Goal: Information Seeking & Learning: Learn about a topic

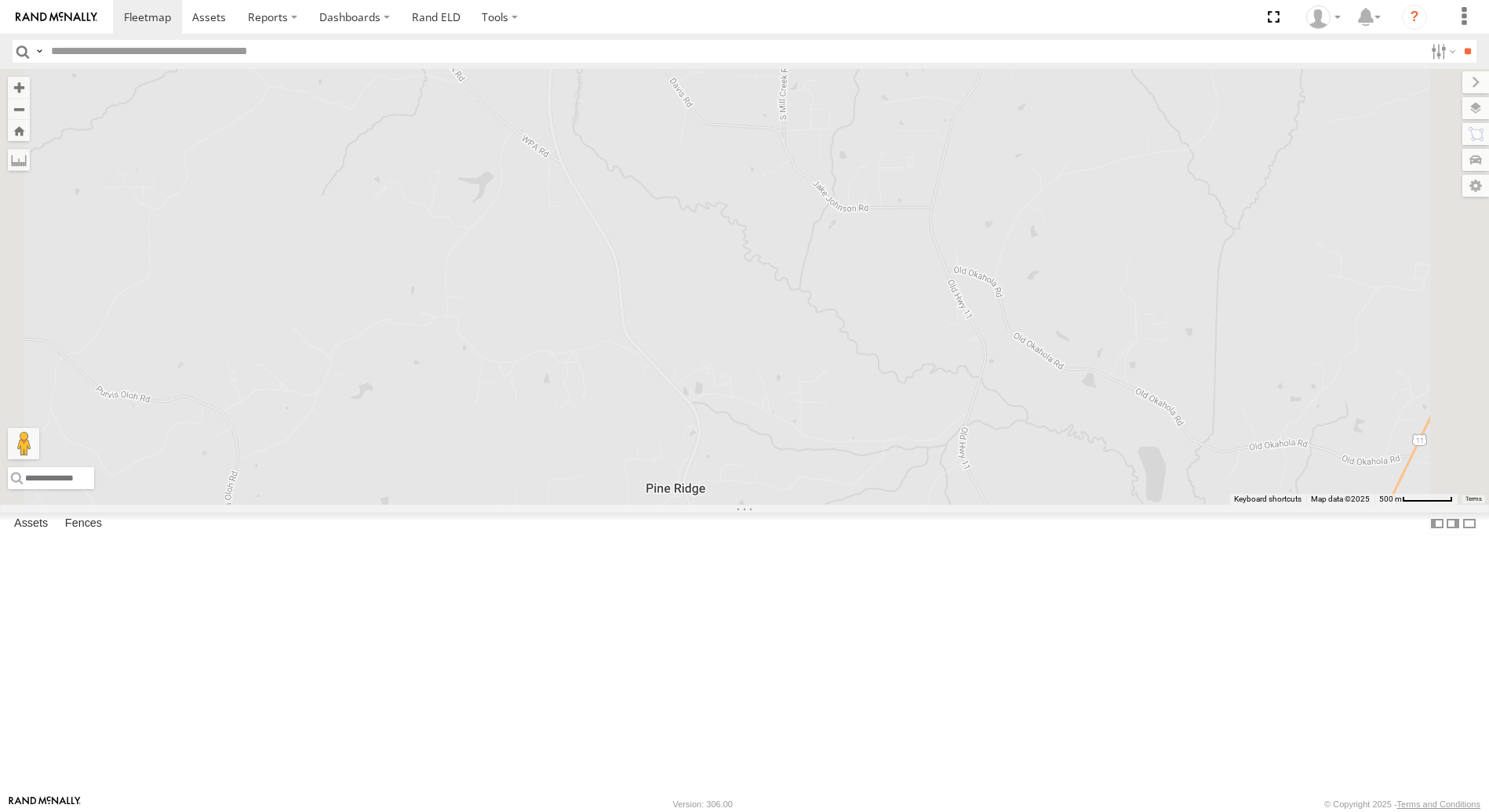
drag, startPoint x: 876, startPoint y: 176, endPoint x: 872, endPoint y: 550, distance: 374.0
click at [872, 504] on div "414651 414652" at bounding box center [744, 287] width 1489 height 435
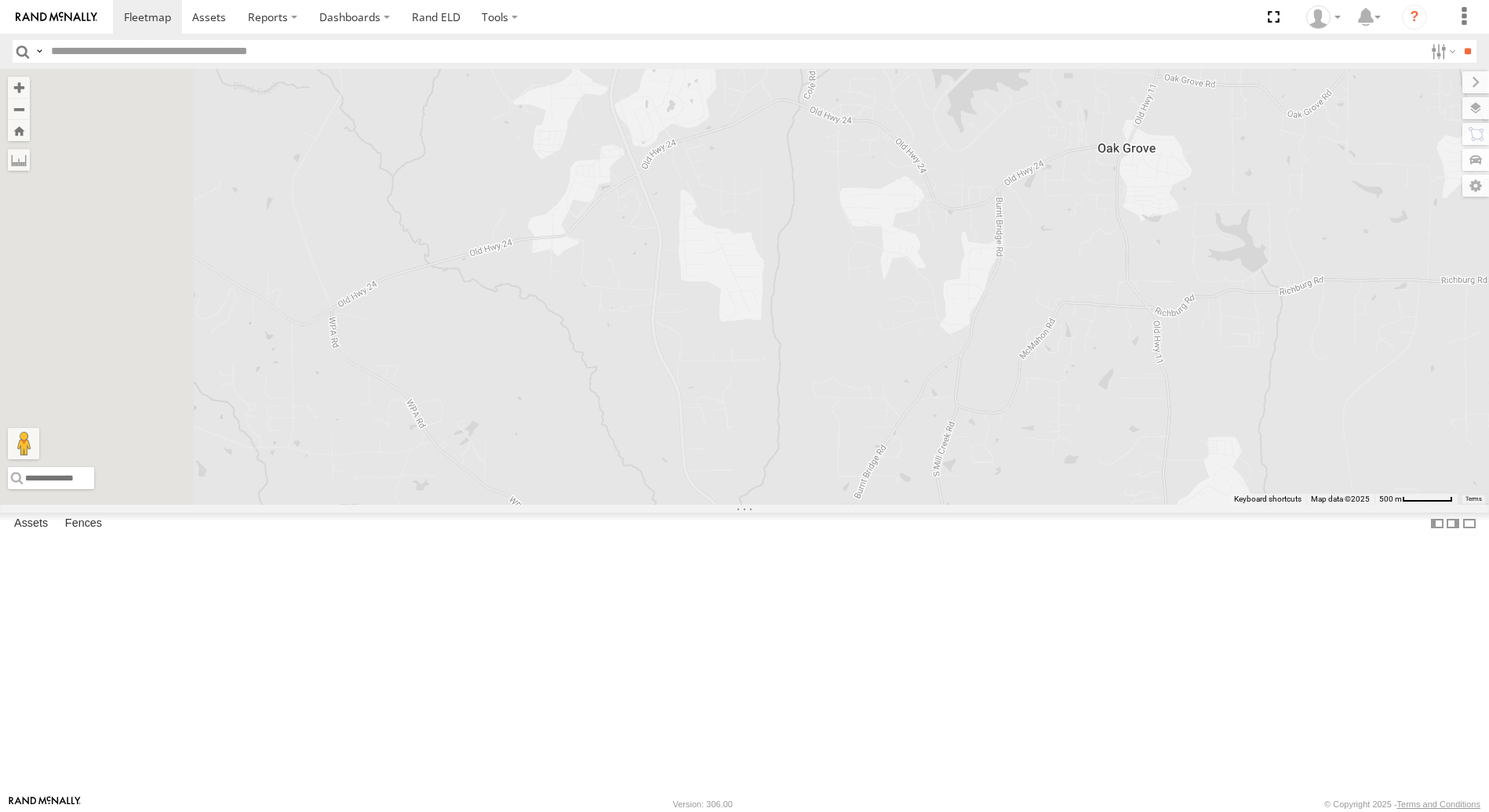
drag, startPoint x: 766, startPoint y: 168, endPoint x: 941, endPoint y: 683, distance: 543.9
click at [936, 504] on div "414651 414652" at bounding box center [744, 287] width 1489 height 435
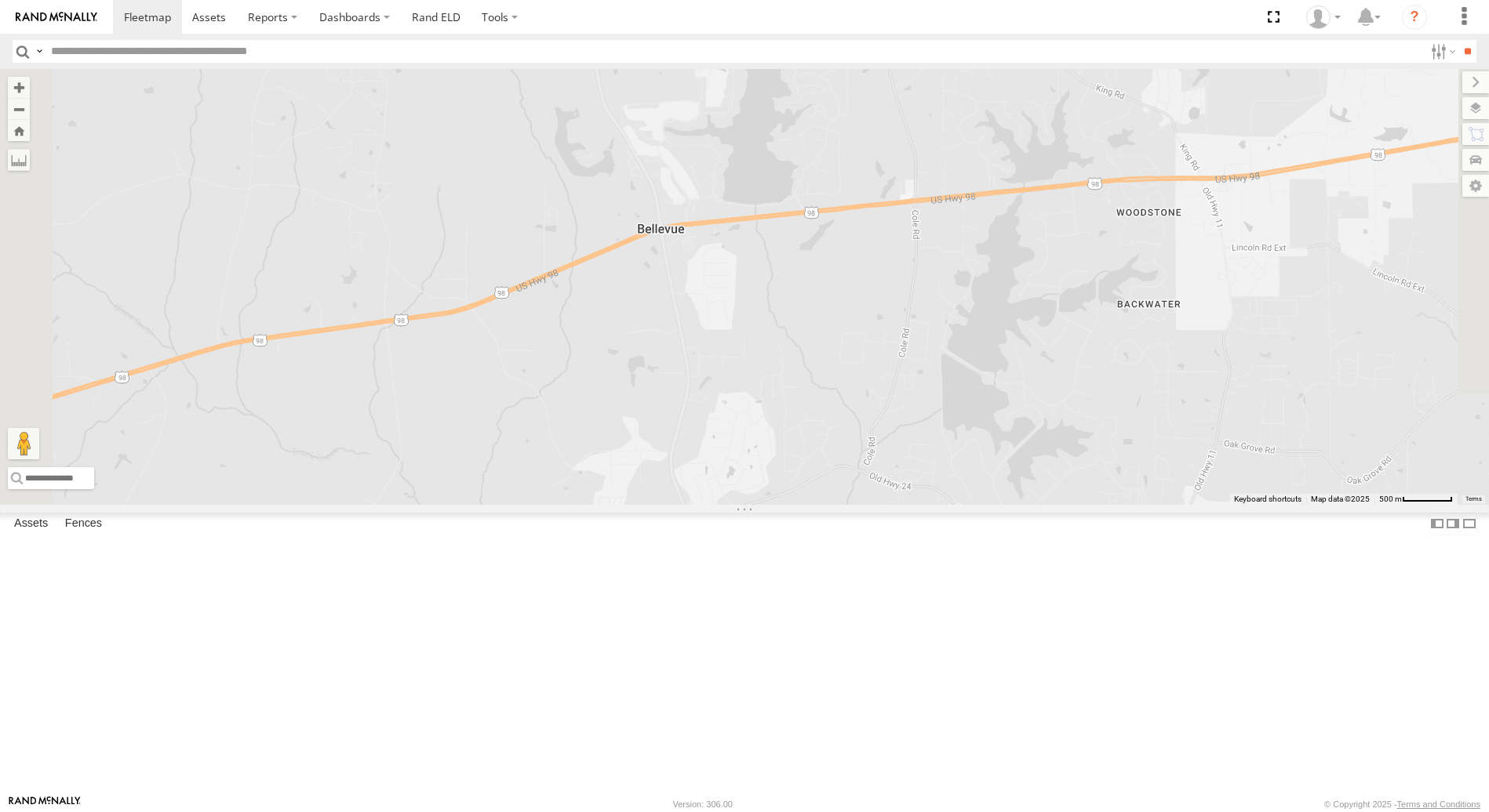
drag, startPoint x: 890, startPoint y: 344, endPoint x: 957, endPoint y: 710, distance: 372.1
click at [957, 504] on div "414651 414652" at bounding box center [744, 287] width 1489 height 435
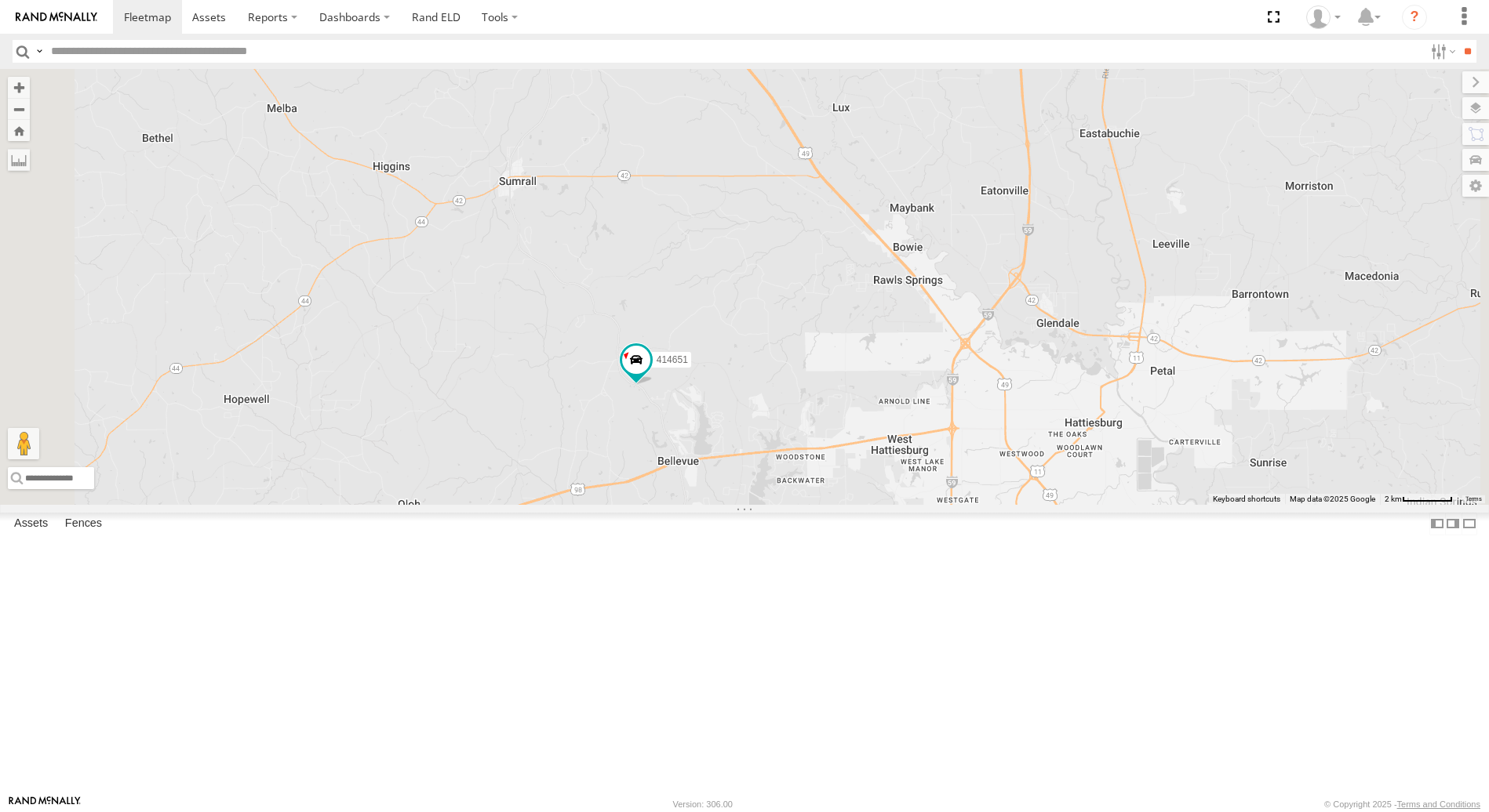
drag, startPoint x: 836, startPoint y: 343, endPoint x: 853, endPoint y: 565, distance: 222.6
click at [853, 504] on div "414651 414652" at bounding box center [744, 287] width 1489 height 435
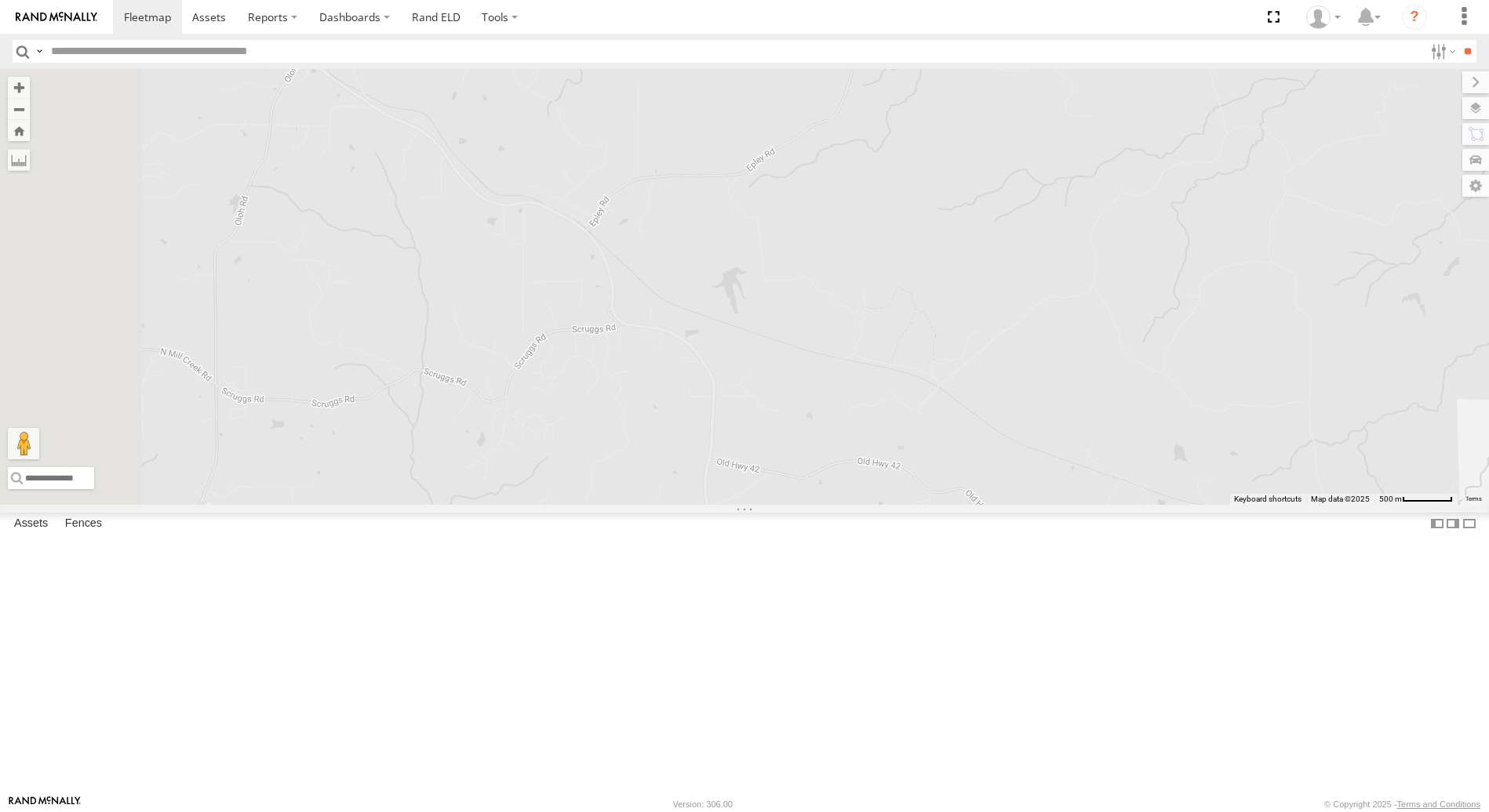
drag, startPoint x: 760, startPoint y: 291, endPoint x: 878, endPoint y: 519, distance: 256.7
click at [899, 504] on div "414651 414652" at bounding box center [744, 287] width 1489 height 435
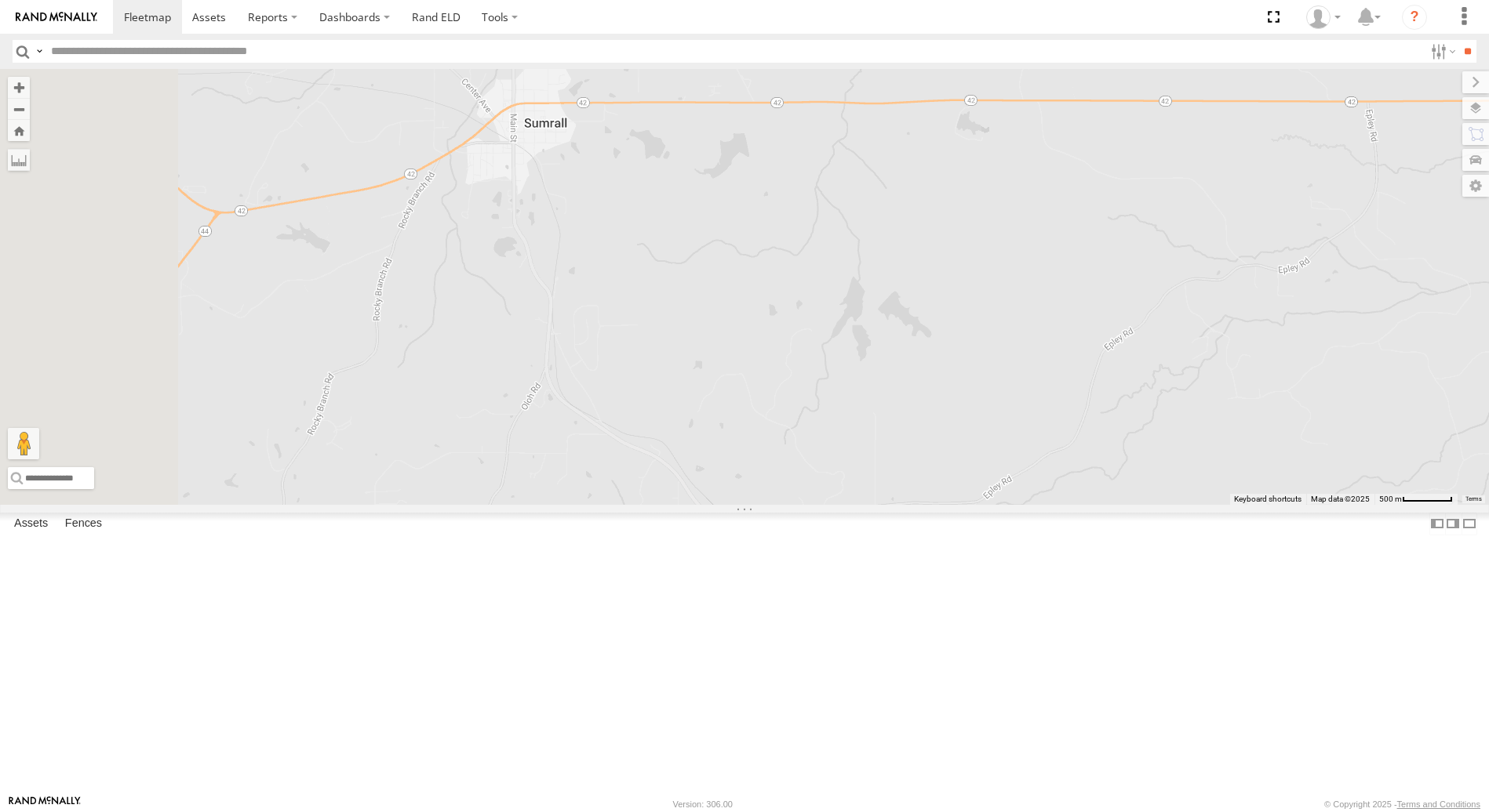
drag, startPoint x: 512, startPoint y: 158, endPoint x: 764, endPoint y: 515, distance: 437.0
click at [764, 504] on div "414651 414652" at bounding box center [744, 287] width 1489 height 435
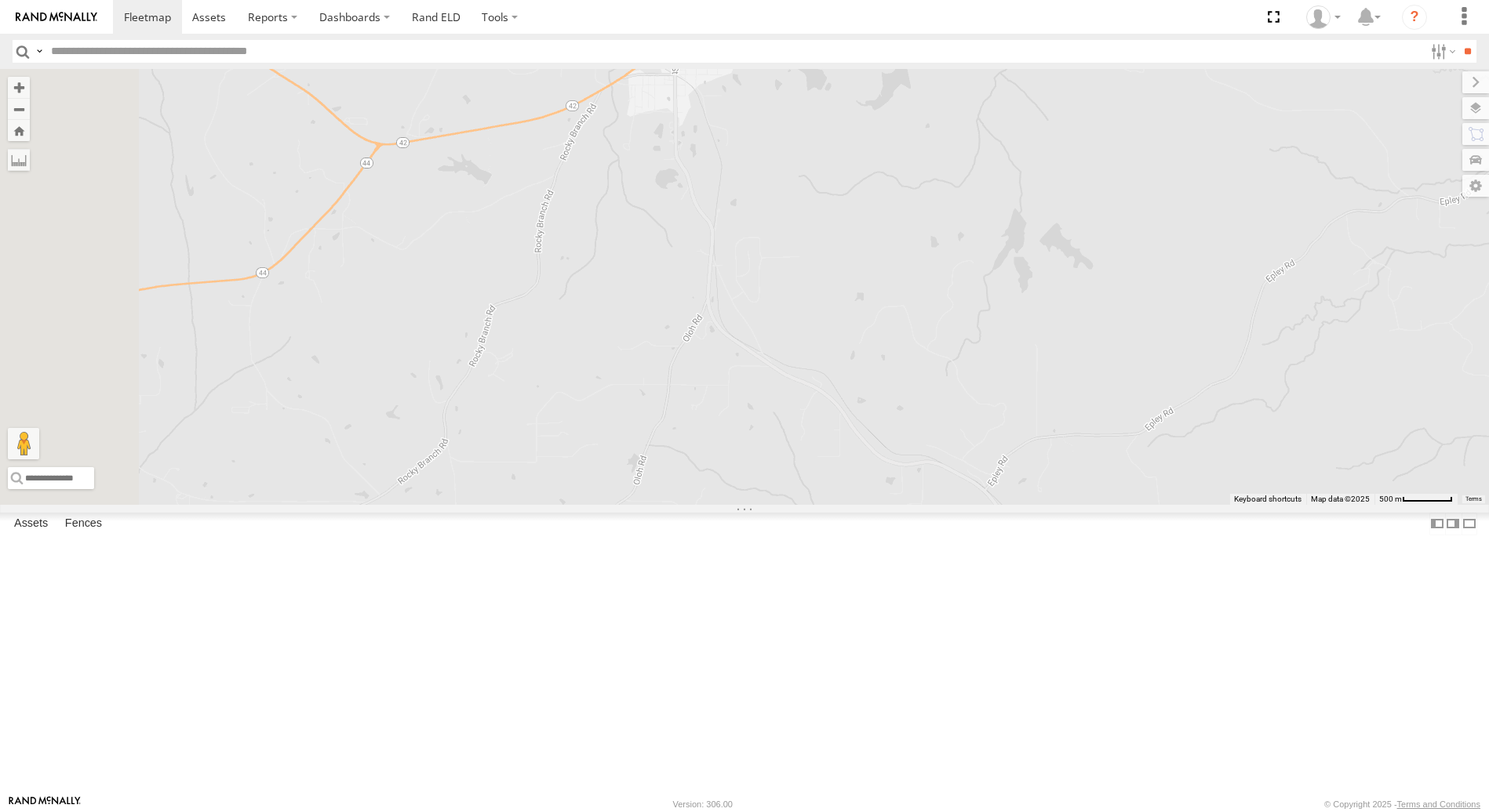
drag, startPoint x: 752, startPoint y: 267, endPoint x: 850, endPoint y: 222, distance: 107.8
click at [850, 222] on div "414651 414652" at bounding box center [744, 287] width 1489 height 435
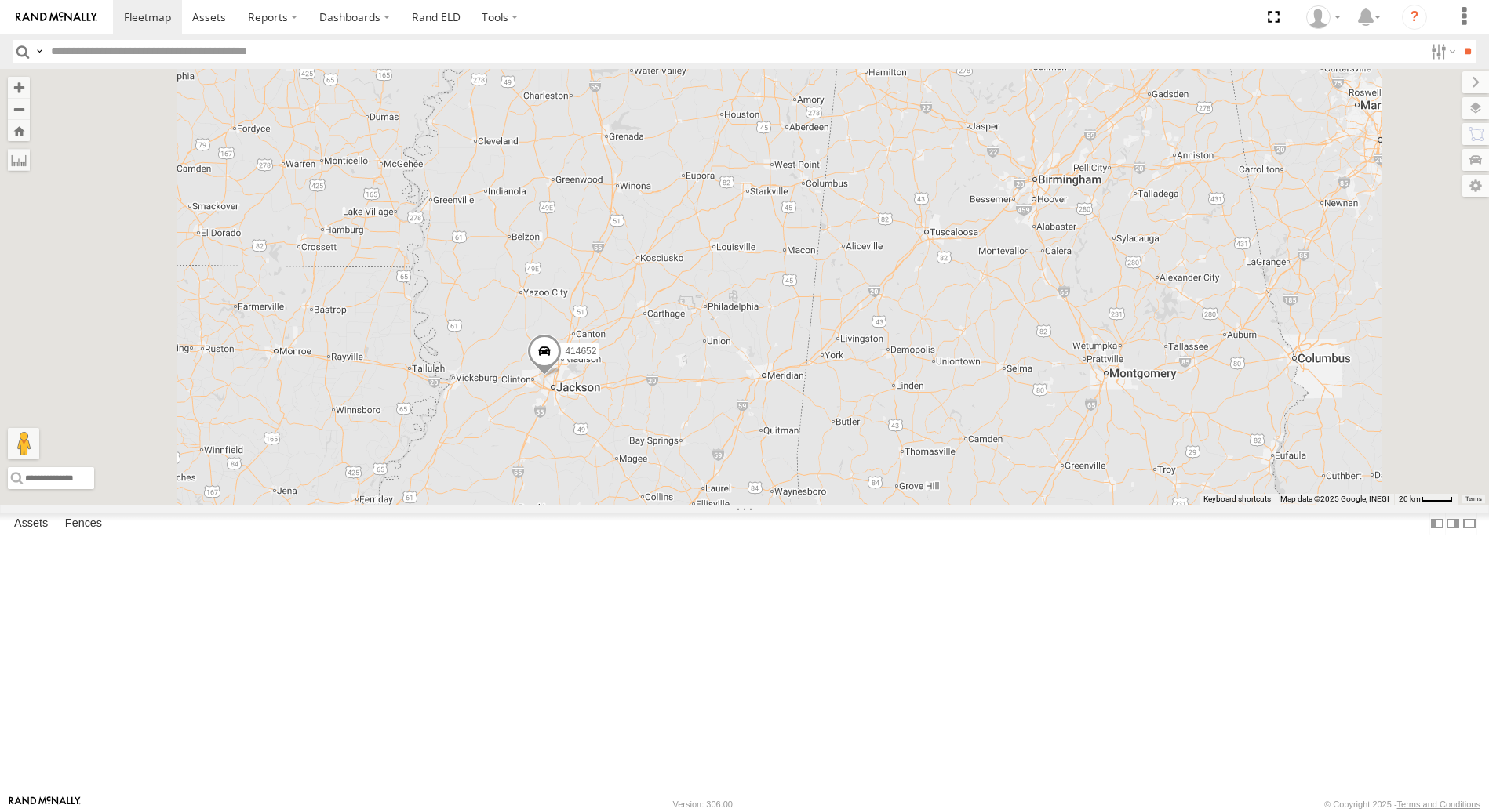
drag, startPoint x: 753, startPoint y: 248, endPoint x: 789, endPoint y: 659, distance: 412.6
click at [780, 504] on div "414651 414652" at bounding box center [744, 287] width 1489 height 435
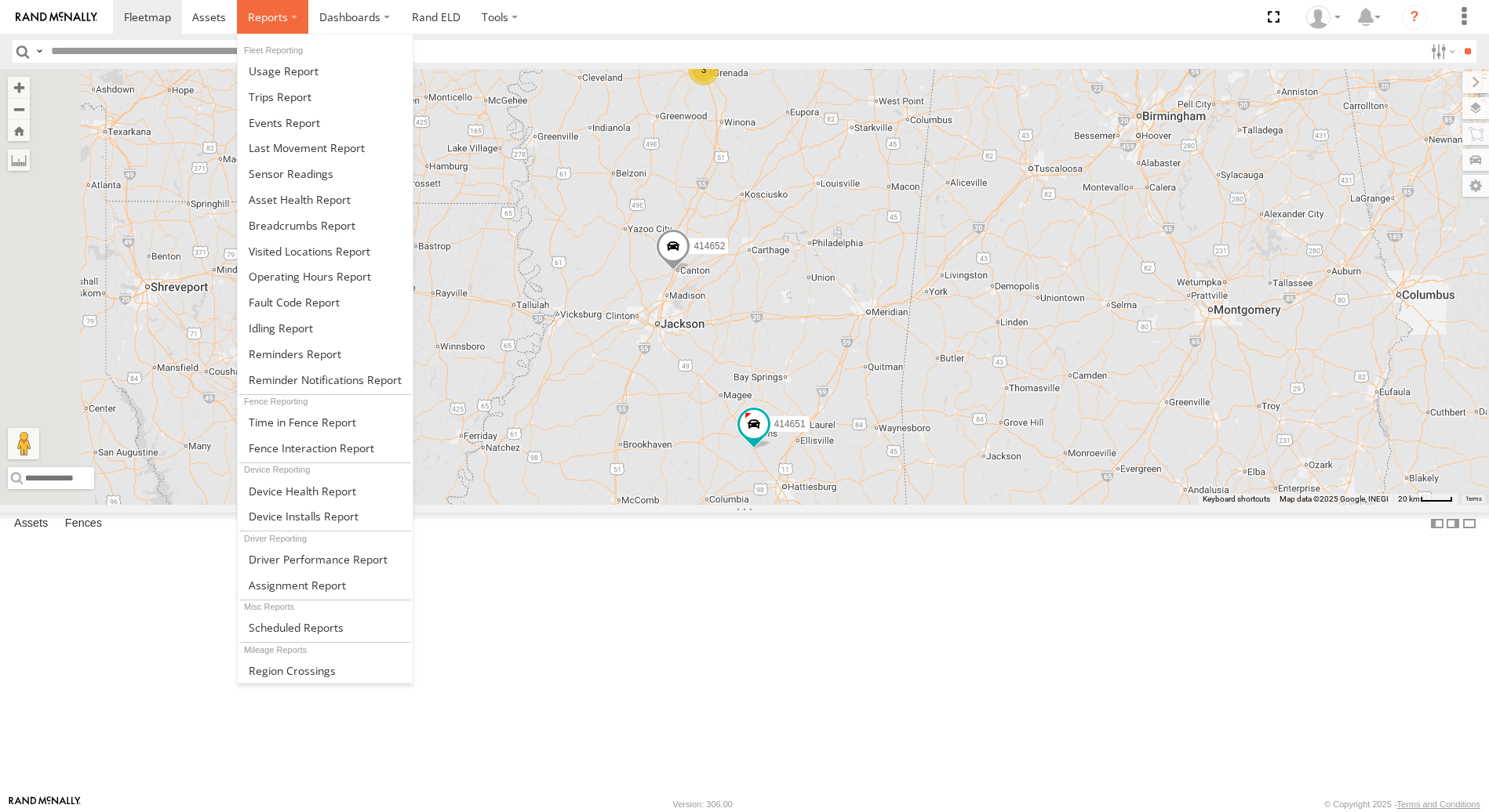
click at [287, 19] on label at bounding box center [272, 17] width 71 height 34
click at [276, 76] on span at bounding box center [284, 71] width 70 height 15
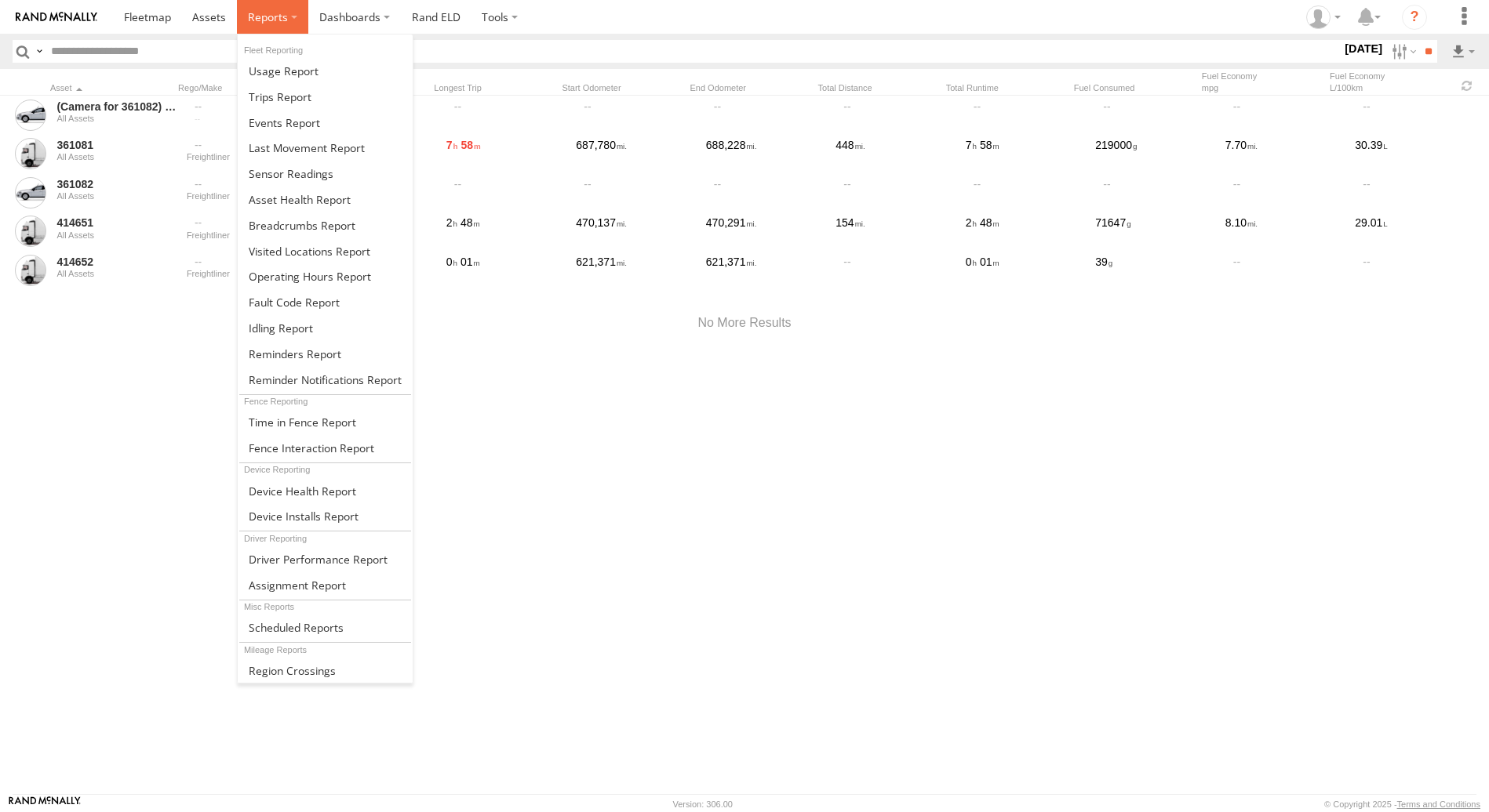
click at [291, 19] on label at bounding box center [272, 17] width 71 height 34
click at [295, 121] on span at bounding box center [284, 123] width 71 height 15
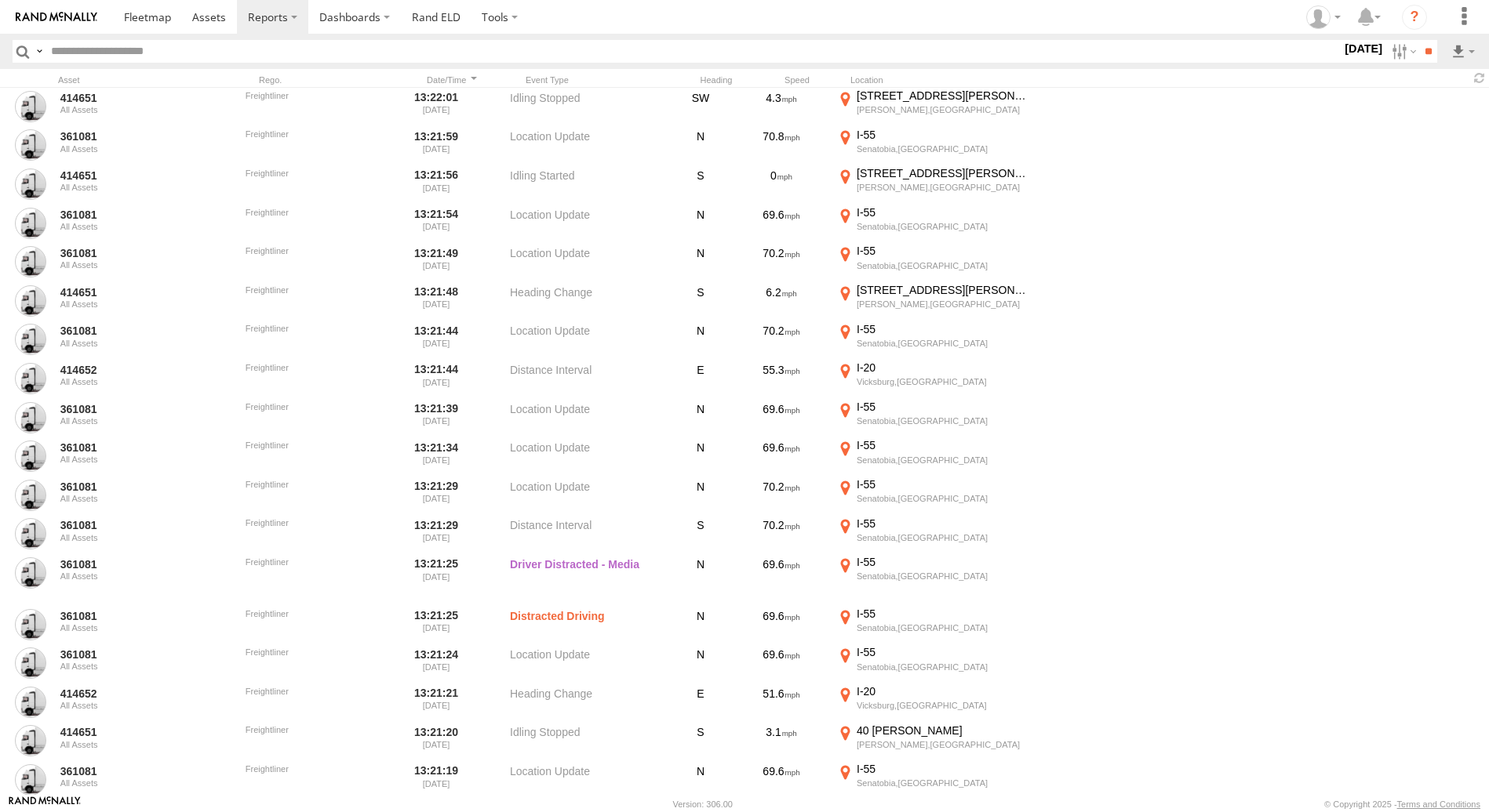
scroll to position [58442, 0]
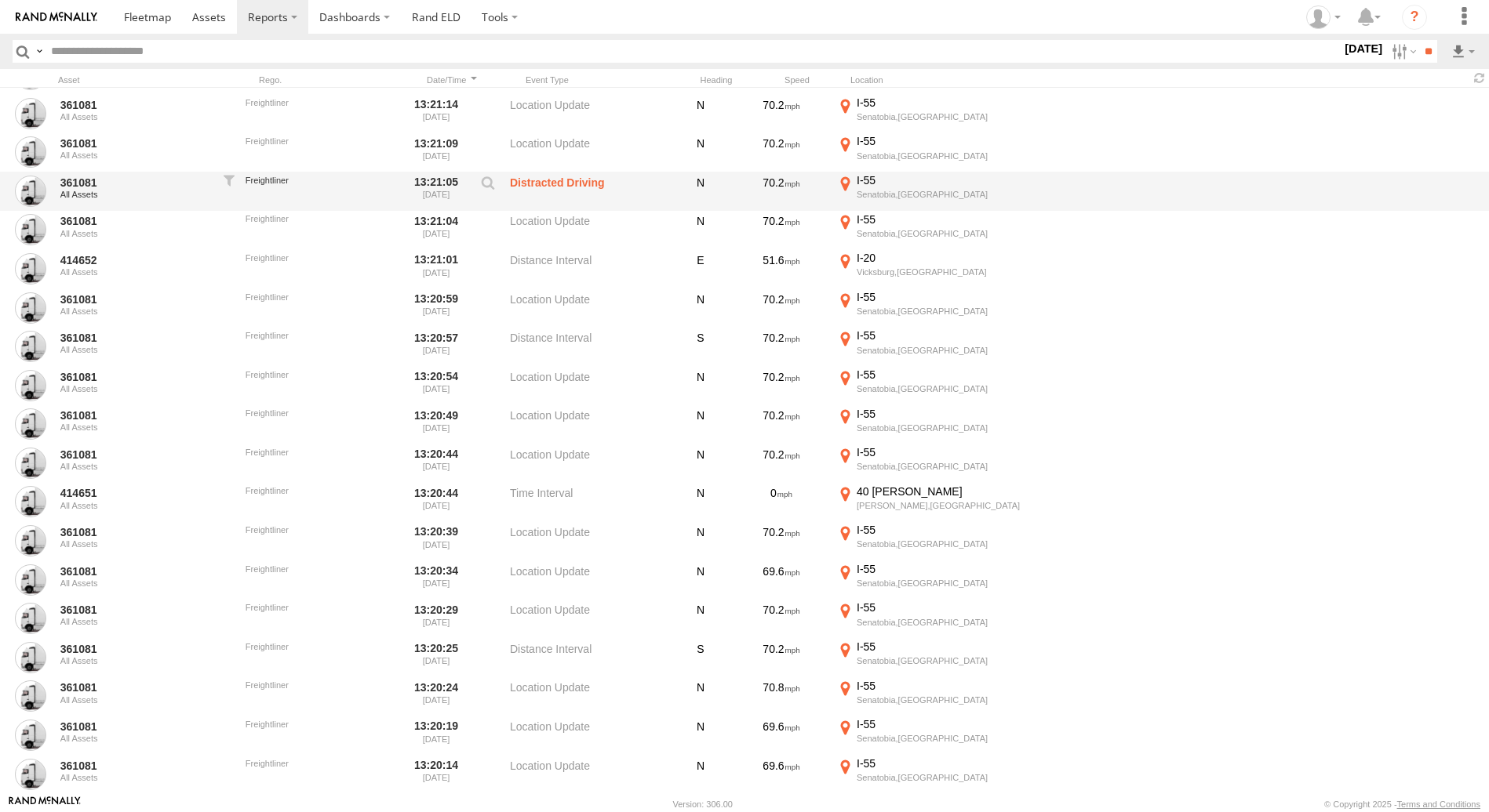
click at [582, 182] on label "Distracted Driving" at bounding box center [589, 191] width 157 height 36
click at [581, 185] on label "Distracted Driving" at bounding box center [589, 191] width 157 height 36
drag, startPoint x: 581, startPoint y: 185, endPoint x: 530, endPoint y: 194, distance: 51.8
click at [530, 194] on label "Distracted Driving" at bounding box center [589, 191] width 157 height 36
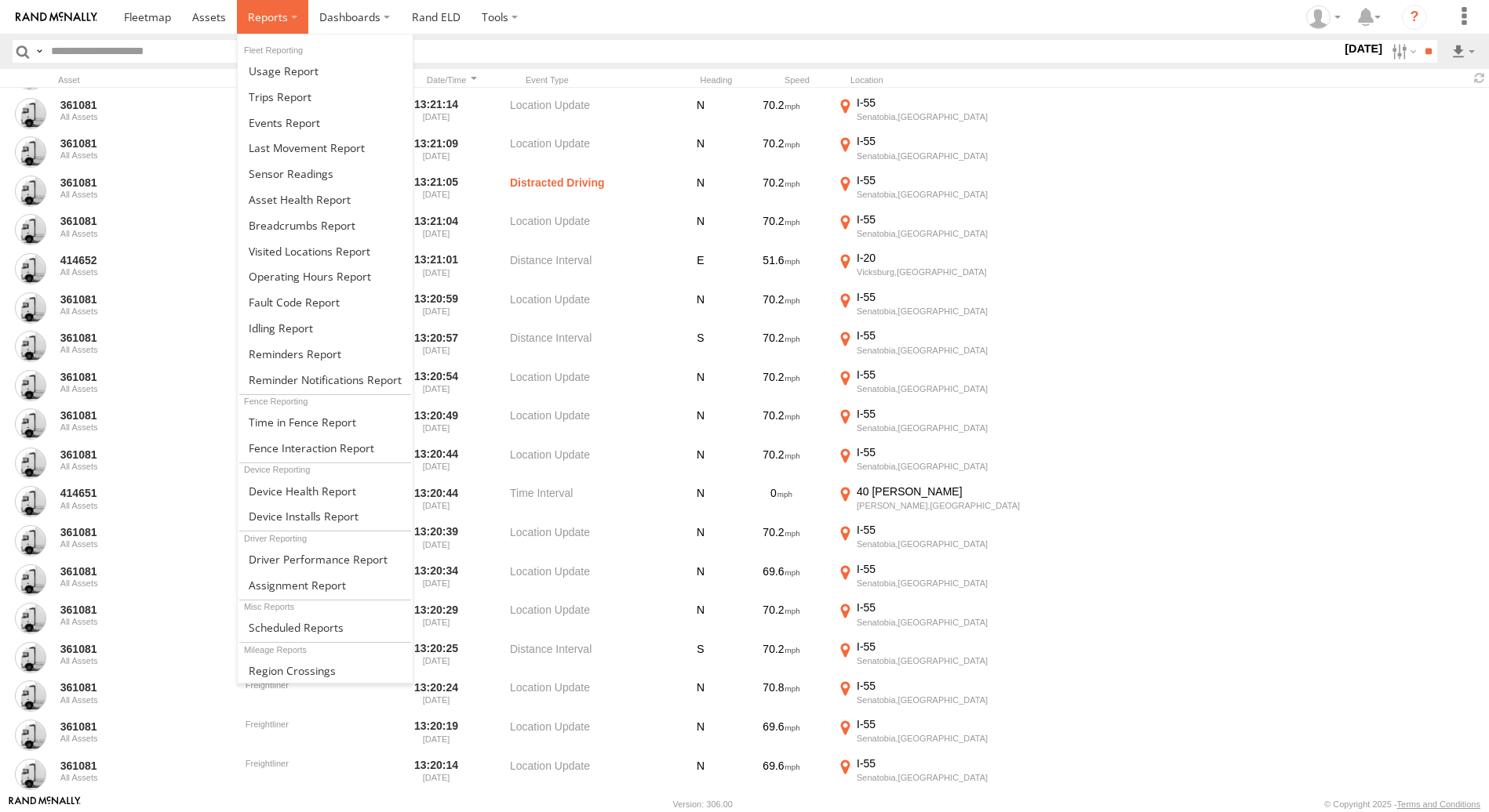
click at [291, 16] on label at bounding box center [272, 17] width 71 height 34
click at [289, 152] on span at bounding box center [307, 148] width 116 height 15
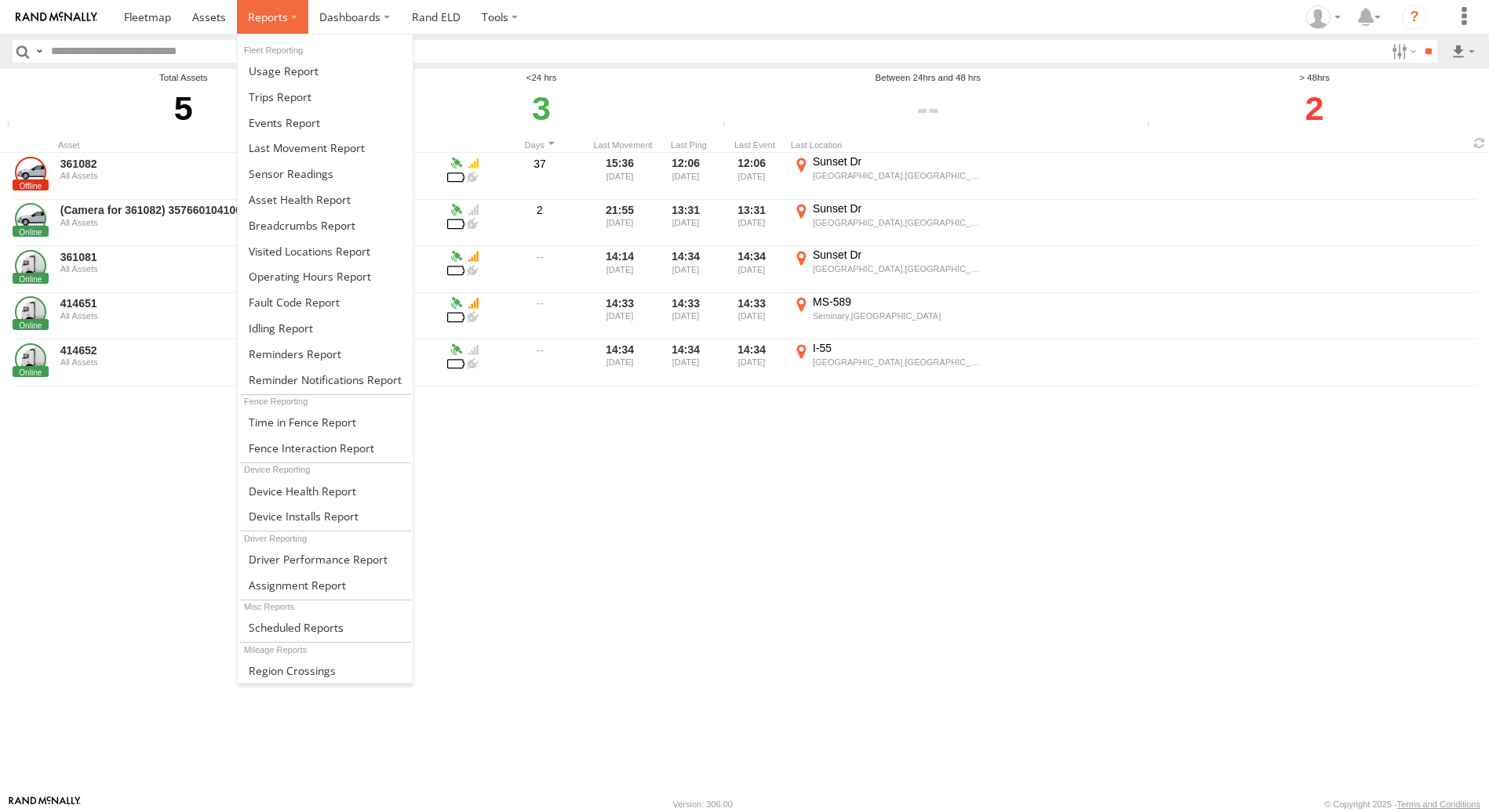
click at [292, 16] on label at bounding box center [272, 17] width 71 height 34
click at [312, 179] on span at bounding box center [291, 174] width 84 height 15
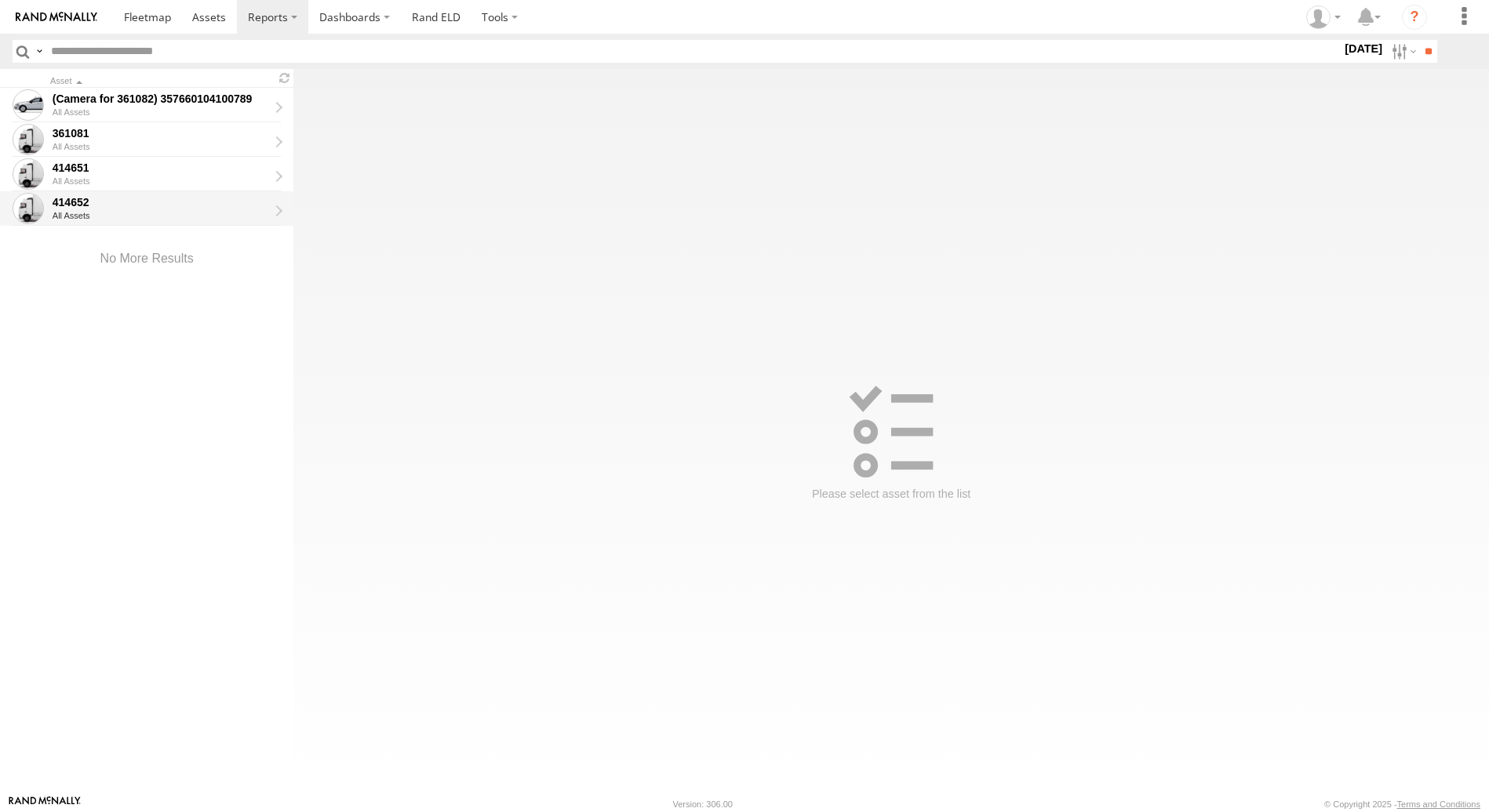
click at [135, 203] on div "414652" at bounding box center [161, 202] width 216 height 14
type input "**********"
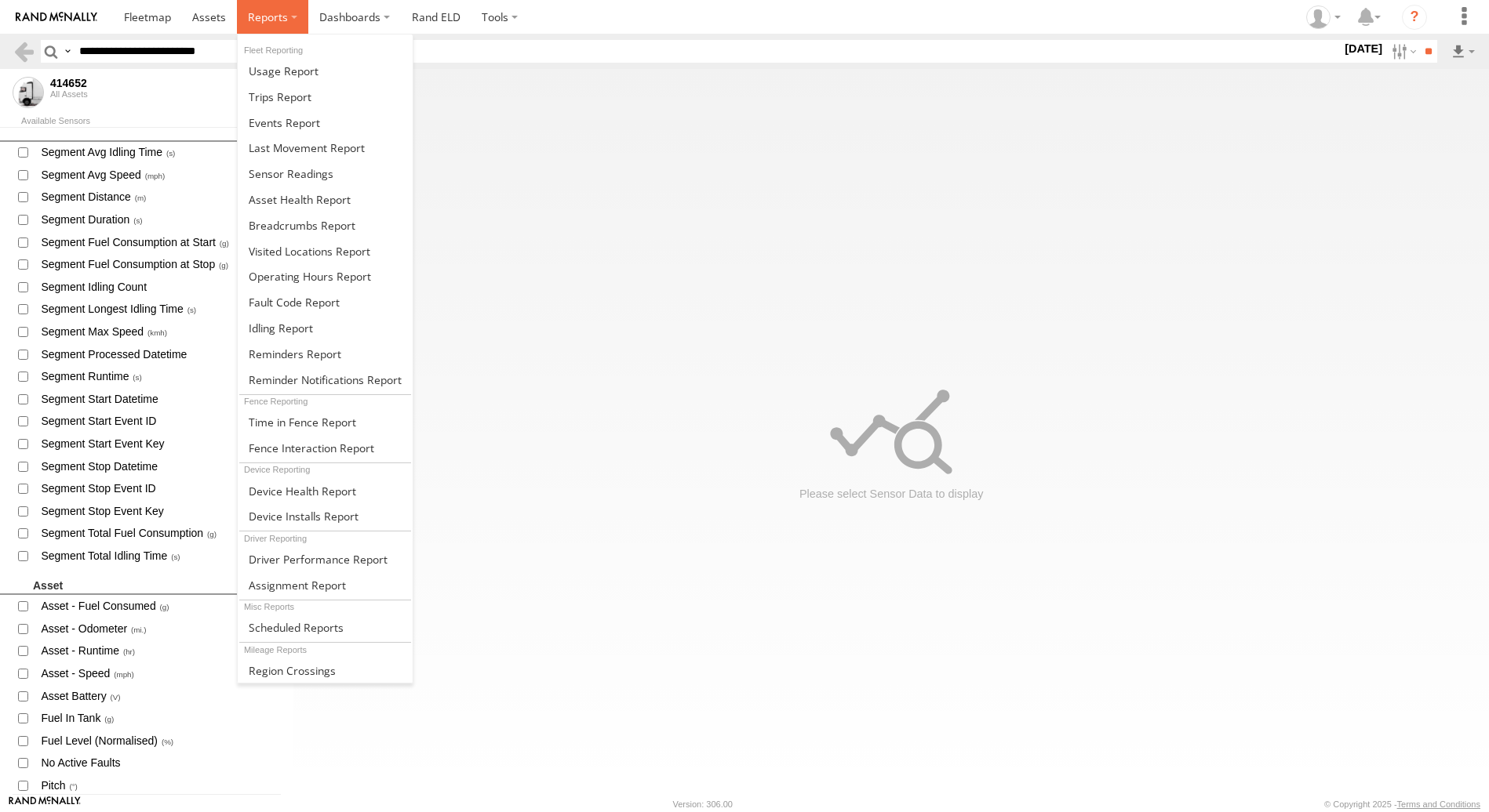
click at [291, 20] on label at bounding box center [272, 17] width 71 height 34
click at [287, 355] on span at bounding box center [295, 354] width 93 height 15
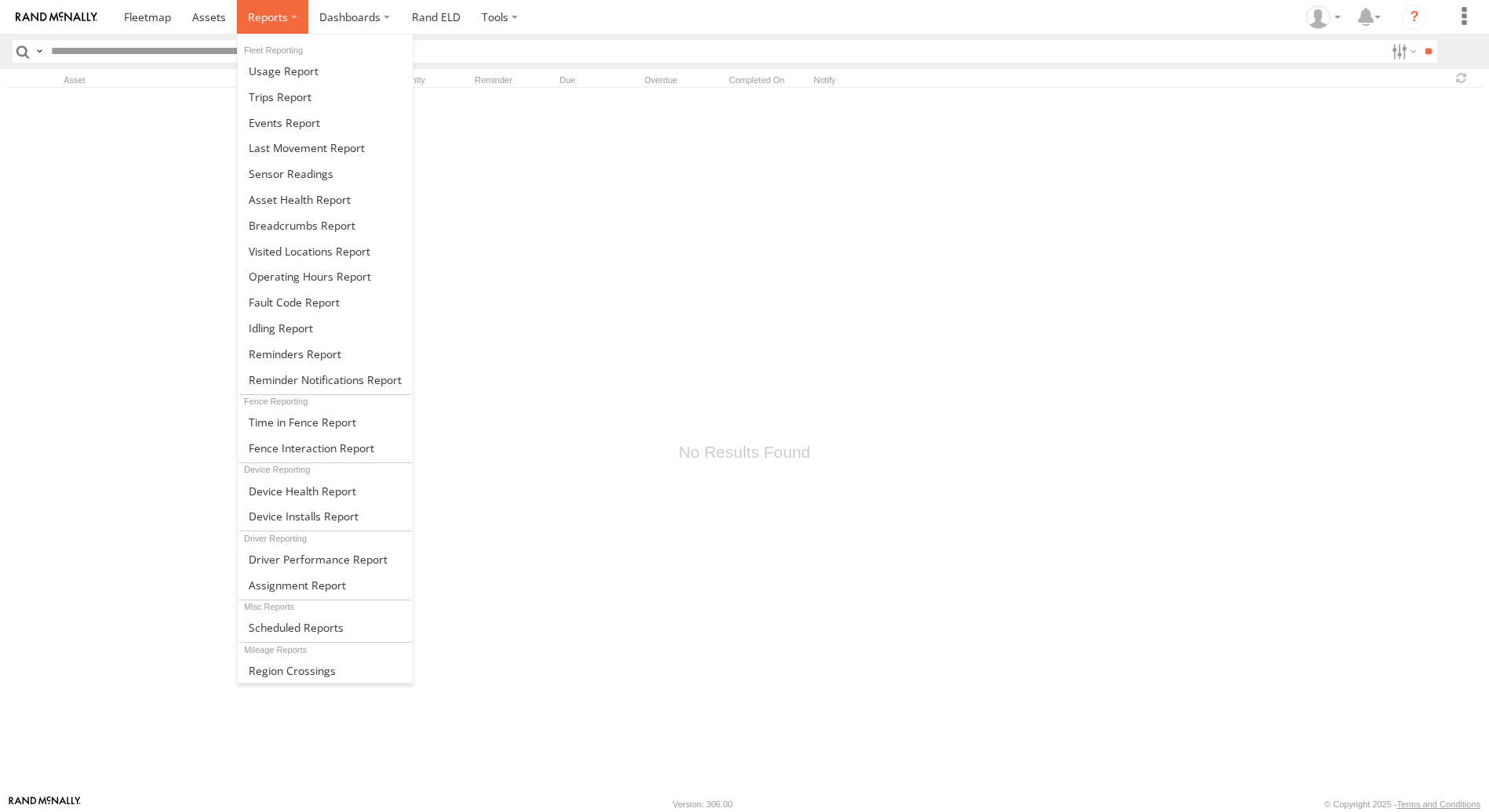
click at [294, 16] on label at bounding box center [272, 17] width 71 height 34
click at [330, 496] on span at bounding box center [303, 491] width 108 height 15
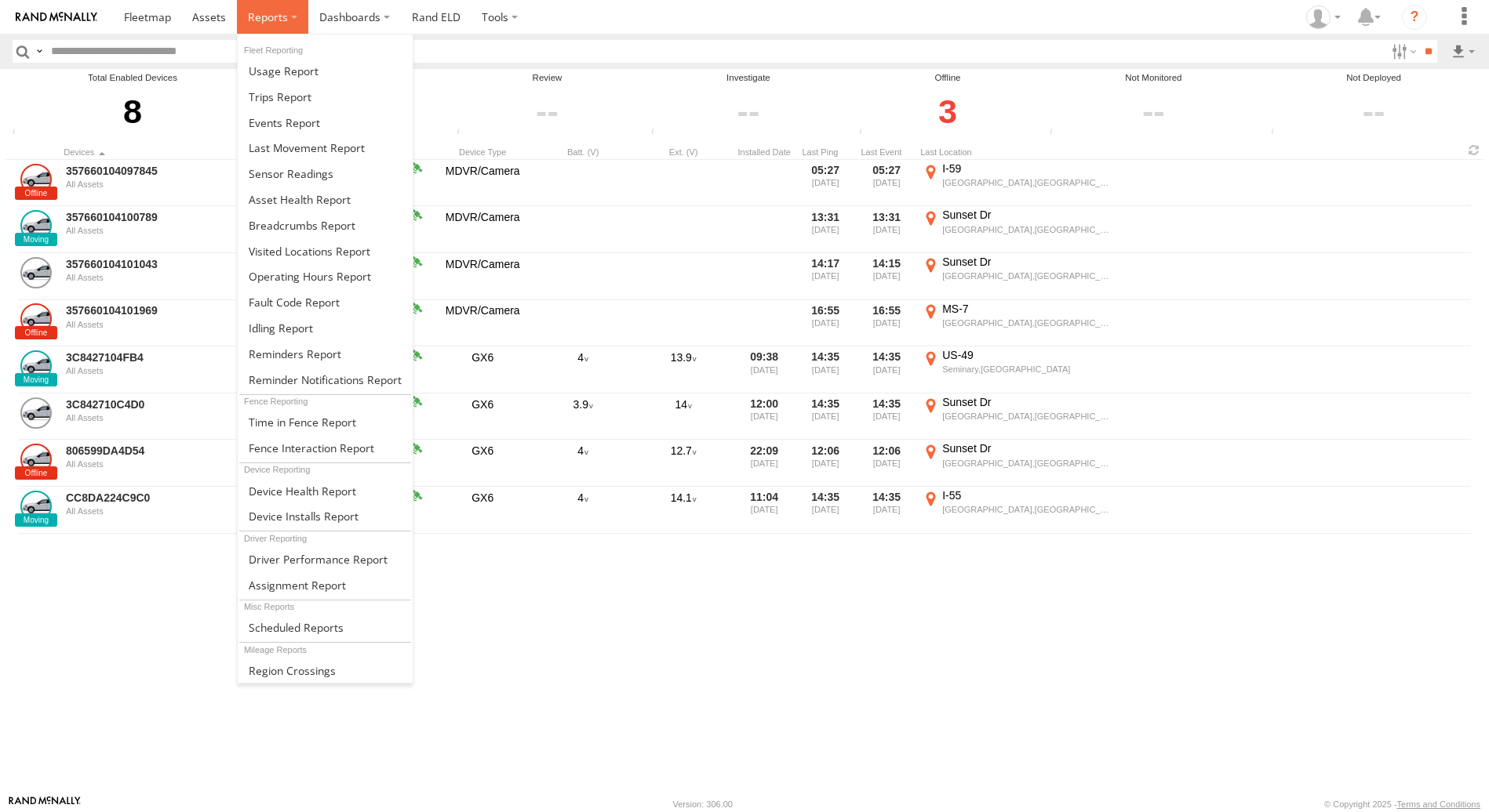
click at [290, 18] on label at bounding box center [272, 17] width 71 height 34
click at [290, 559] on span at bounding box center [318, 559] width 139 height 15
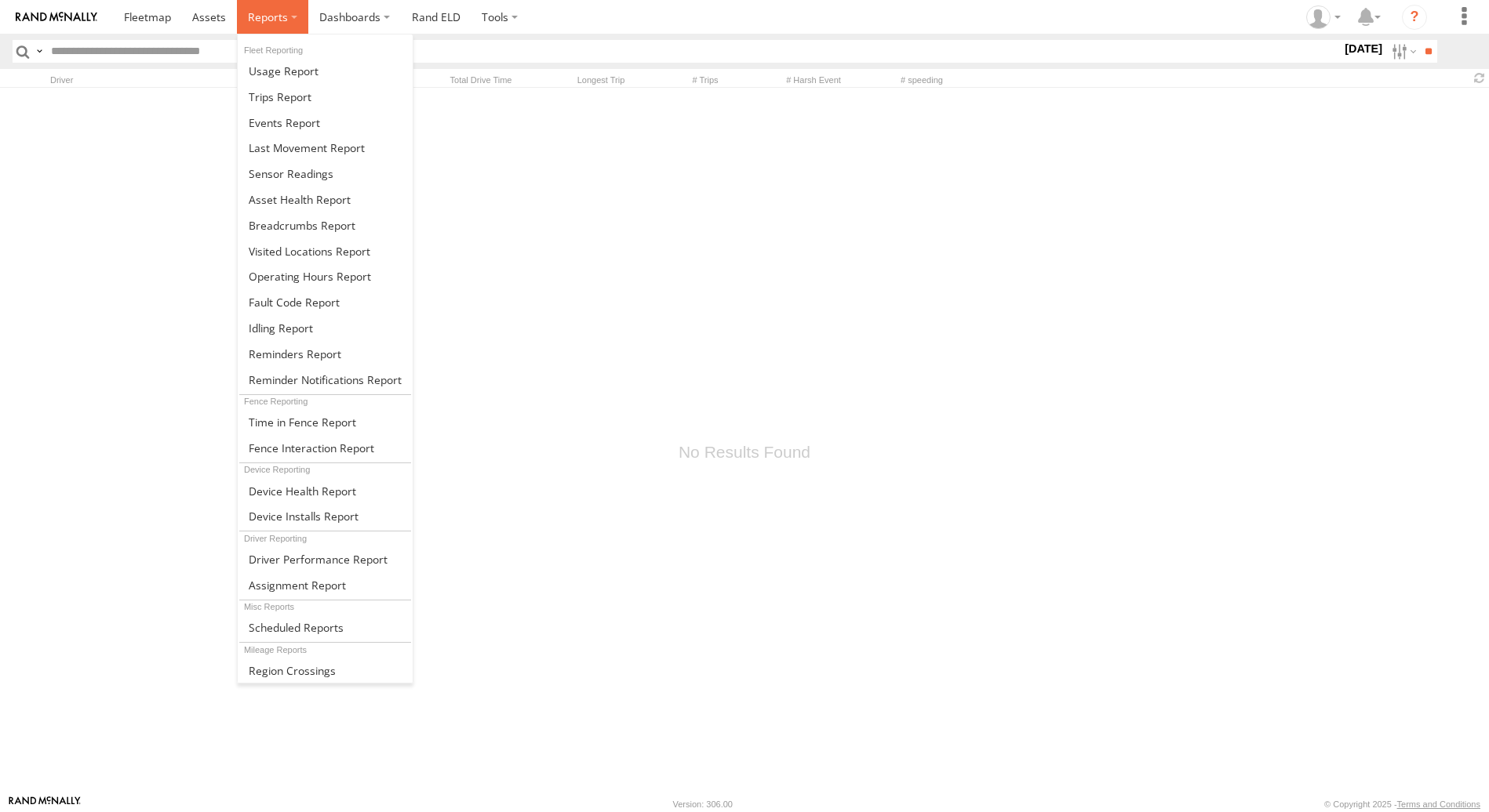
click at [291, 19] on label at bounding box center [272, 17] width 71 height 34
click at [304, 630] on span at bounding box center [296, 627] width 95 height 15
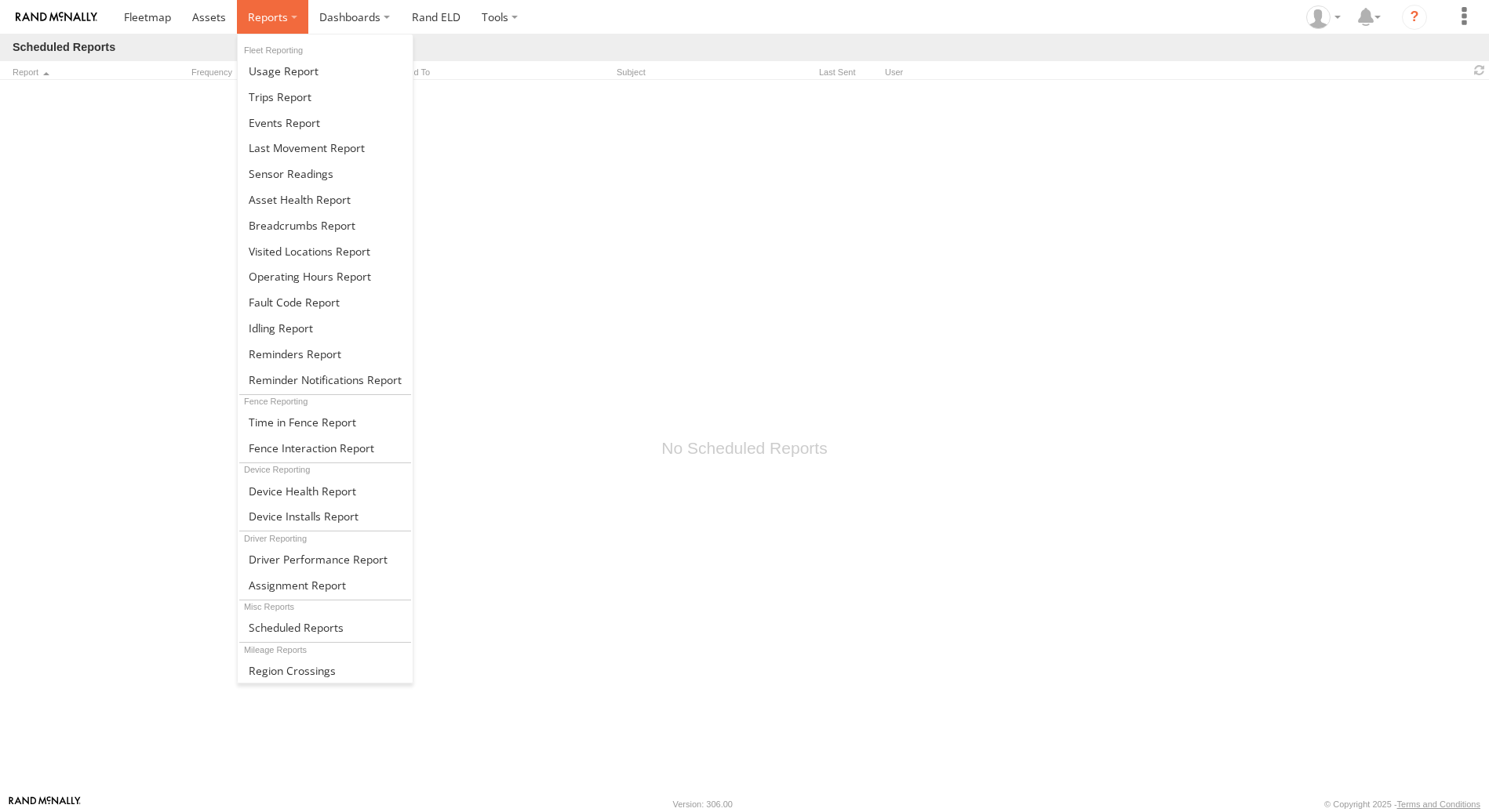
click at [292, 17] on label at bounding box center [272, 17] width 71 height 34
click at [314, 671] on span at bounding box center [292, 671] width 87 height 15
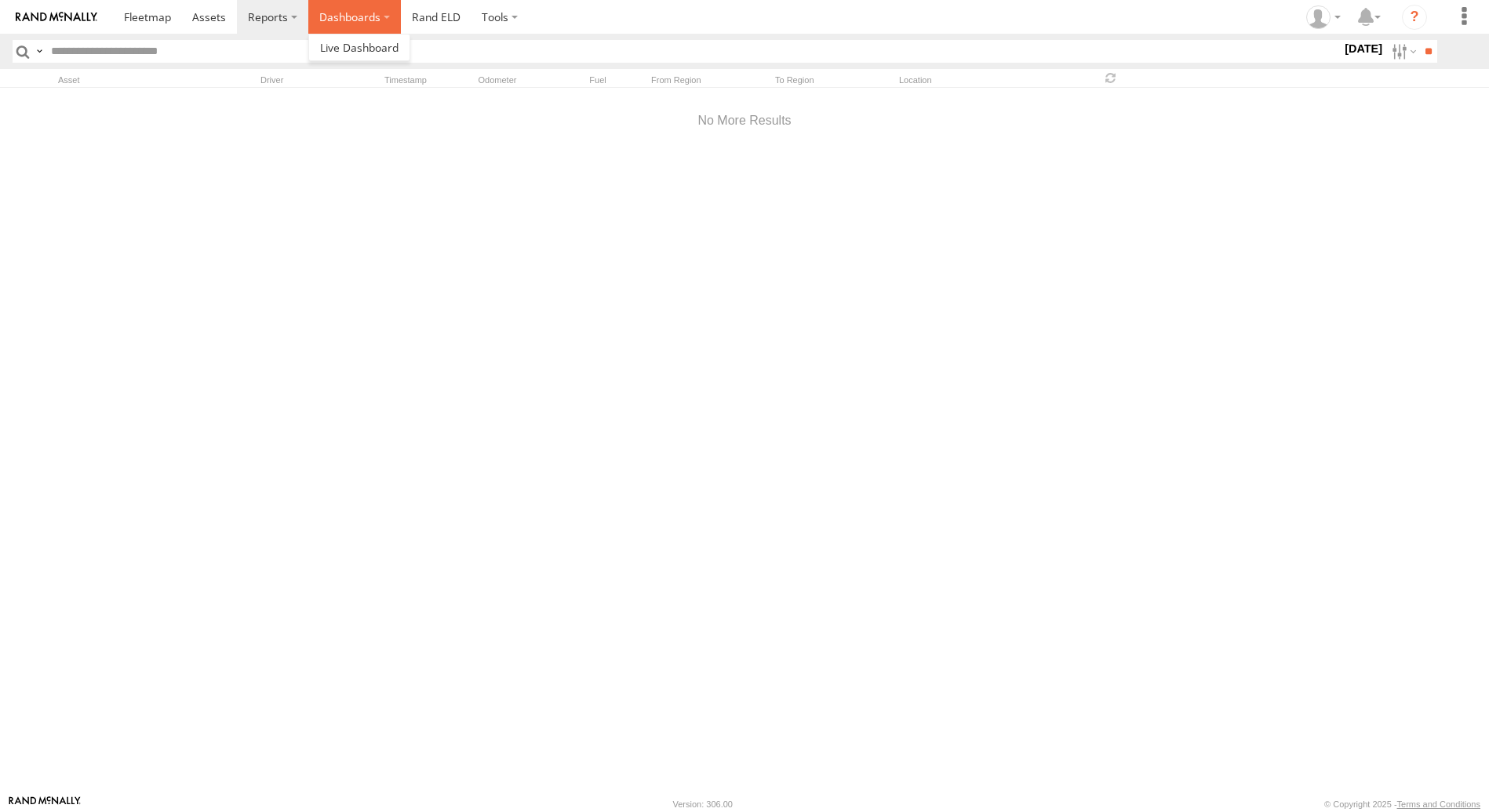
click at [381, 16] on label "Dashboards" at bounding box center [355, 17] width 93 height 34
click at [454, 16] on link "Rand ELD" at bounding box center [435, 17] width 71 height 34
click at [138, 14] on span at bounding box center [148, 17] width 47 height 15
